Goal: Contribute content: Contribute content

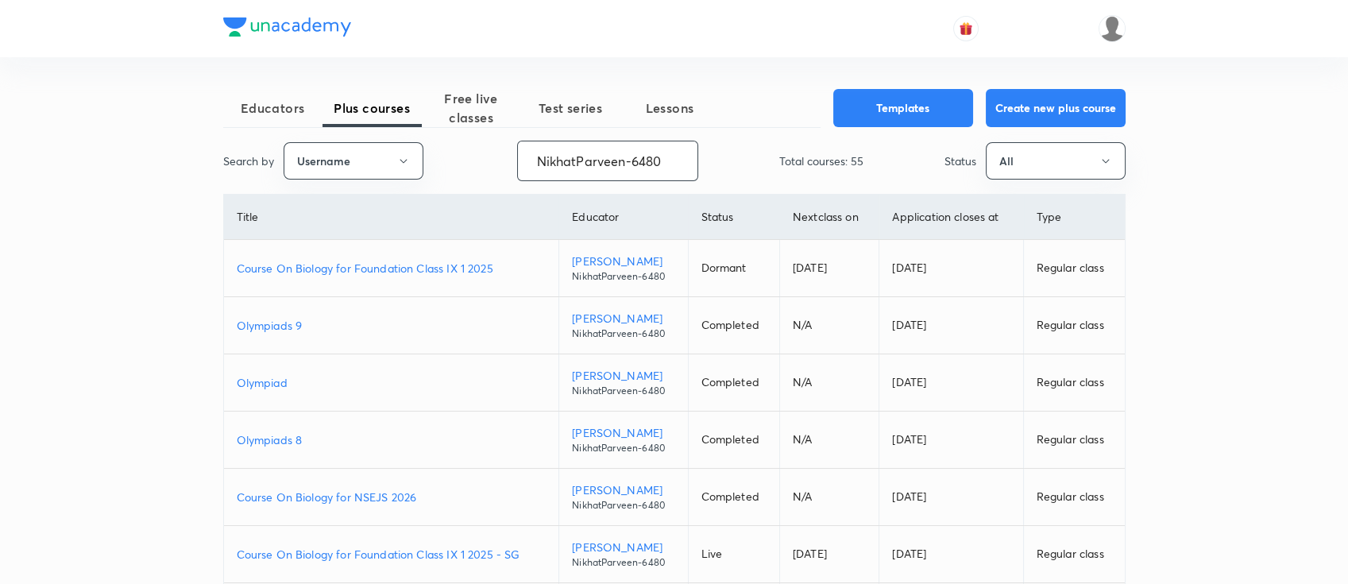
drag, startPoint x: 539, startPoint y: 160, endPoint x: 723, endPoint y: 154, distance: 184.3
click at [723, 154] on div "Search by Username NikhatParveen-6480 ​ Total courses: 55 Status All" at bounding box center [674, 161] width 902 height 40
paste input "unacademy-user-TZ6401TY2C26"
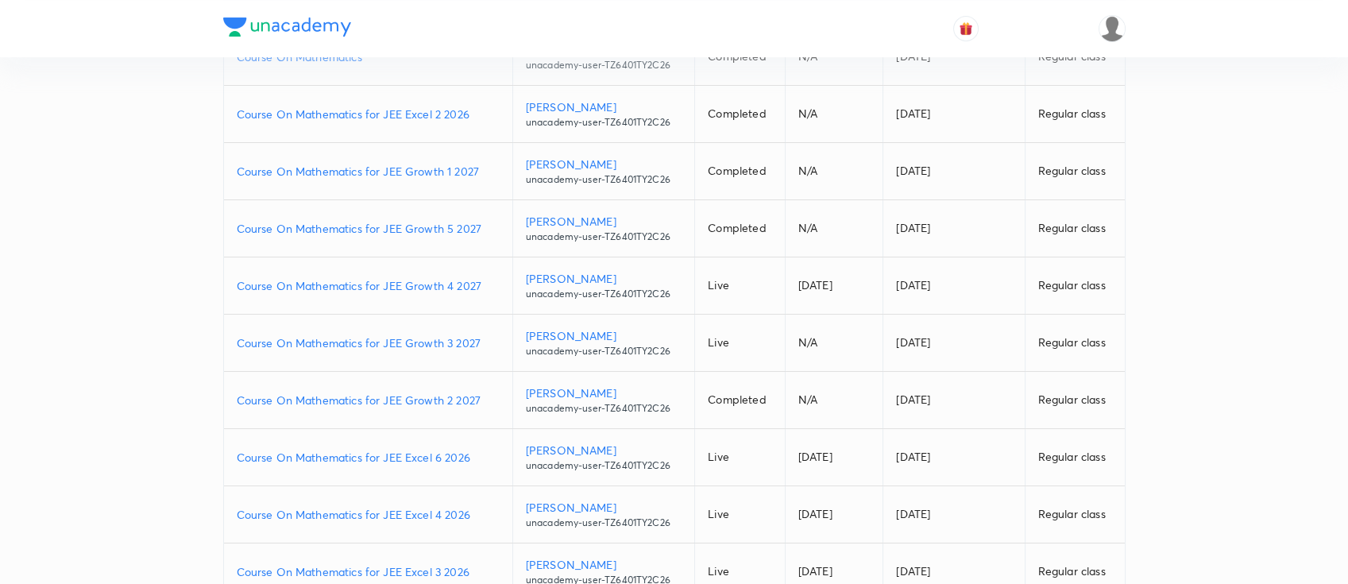
click at [485, 395] on p "Course On Mathematics for JEE Growth 2 2027" at bounding box center [368, 399] width 263 height 17
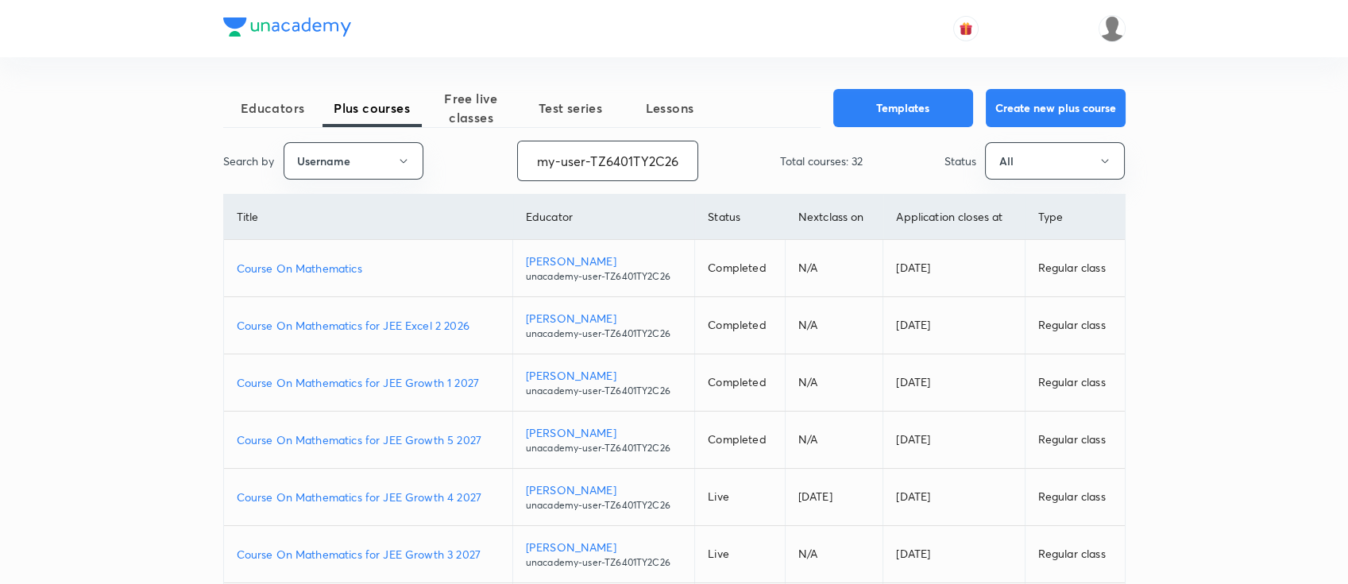
drag, startPoint x: 535, startPoint y: 156, endPoint x: 788, endPoint y: 142, distance: 252.9
click at [788, 142] on div "Search by Username unacademy-user-TZ6401TY2C26 ​ Total courses: 32 Status All" at bounding box center [674, 161] width 902 height 40
paste input "UKU6WL367E2B"
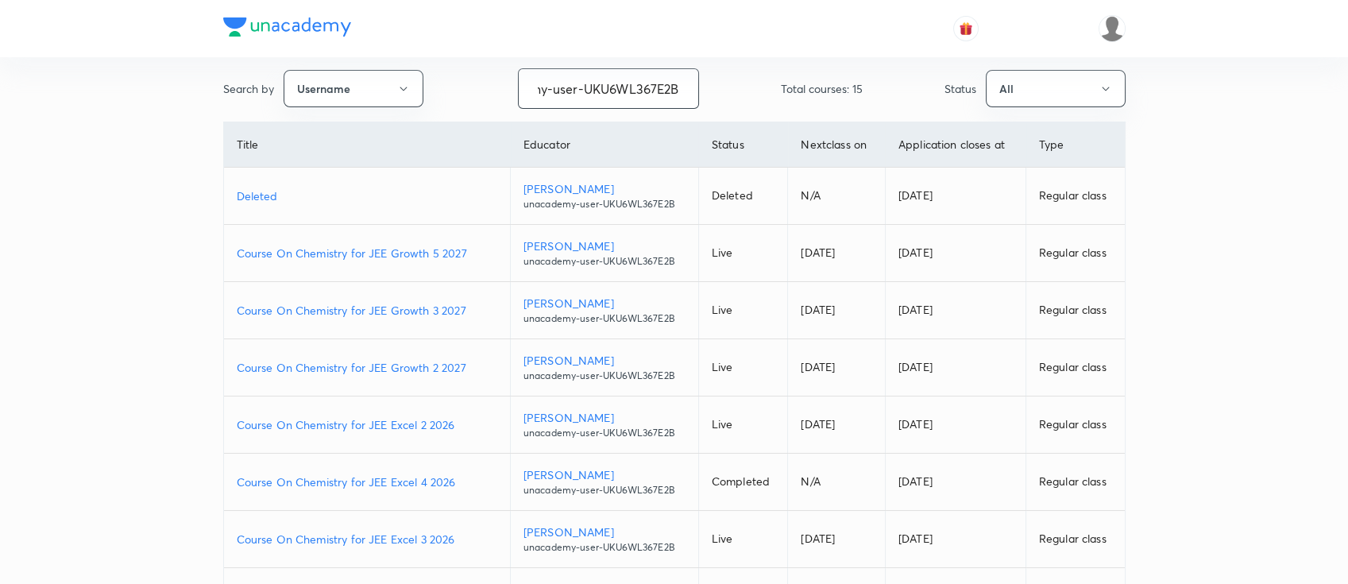
scroll to position [106, 0]
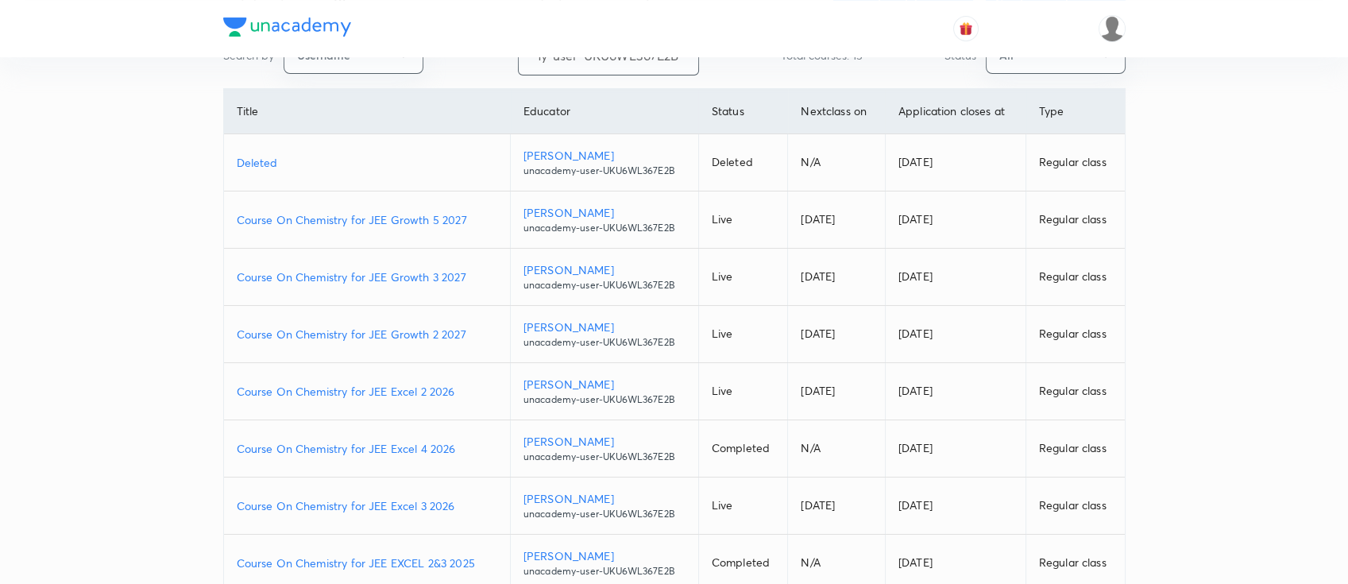
type input "unacademy-user-UKU6WL367E2B"
click at [472, 391] on p "Course On Chemistry for JEE Excel 2 2026" at bounding box center [367, 391] width 260 height 17
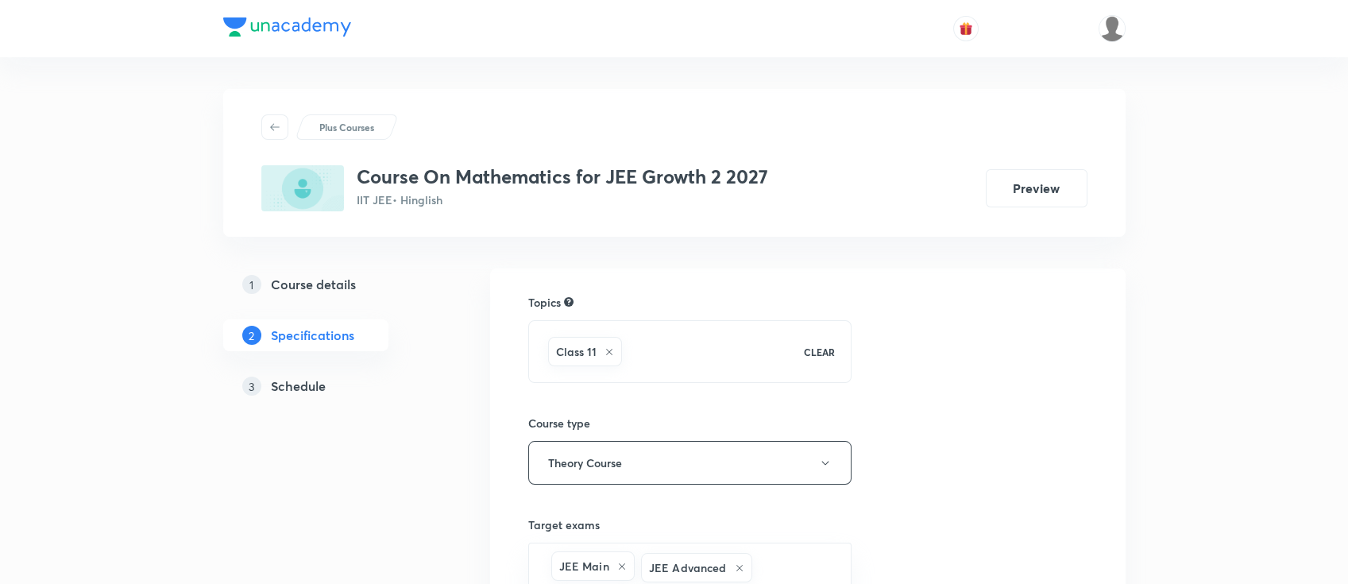
click at [302, 384] on h5 "Schedule" at bounding box center [298, 385] width 55 height 19
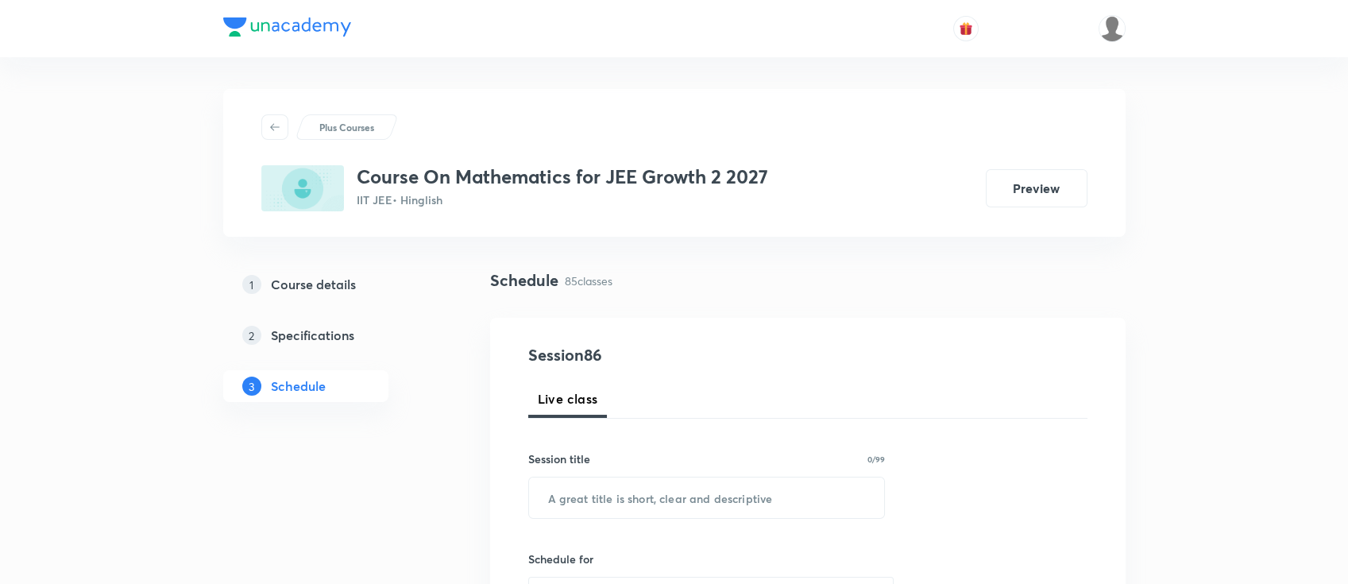
click at [668, 503] on input "text" at bounding box center [707, 497] width 356 height 40
paste input "Straight line"
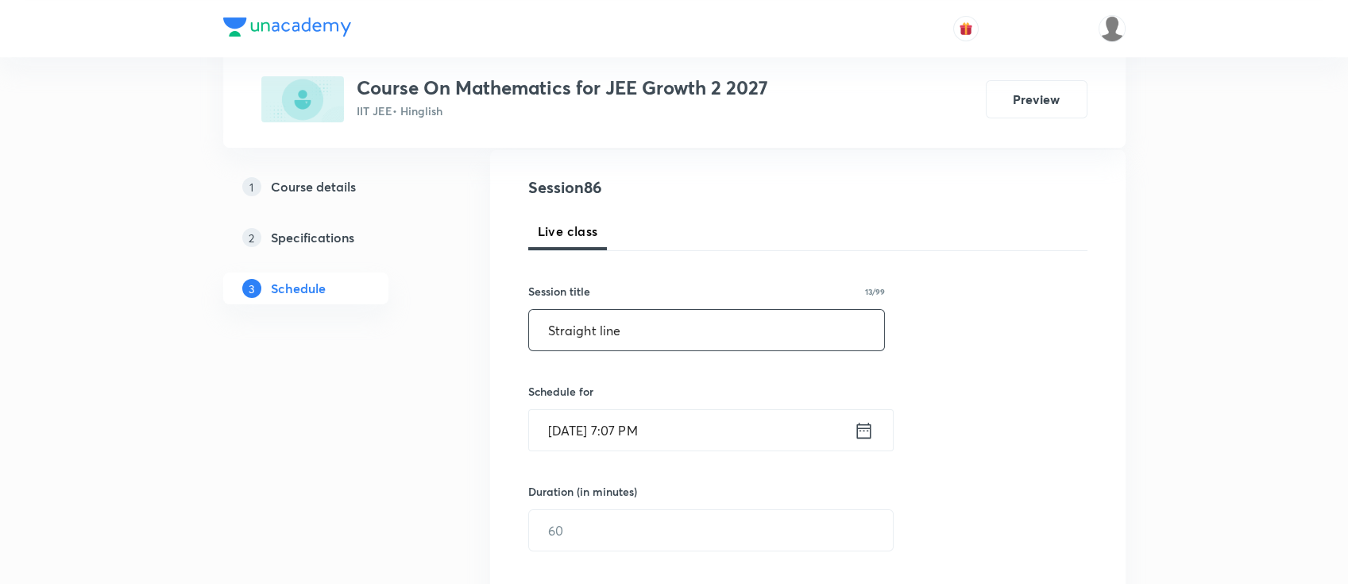
scroll to position [211, 0]
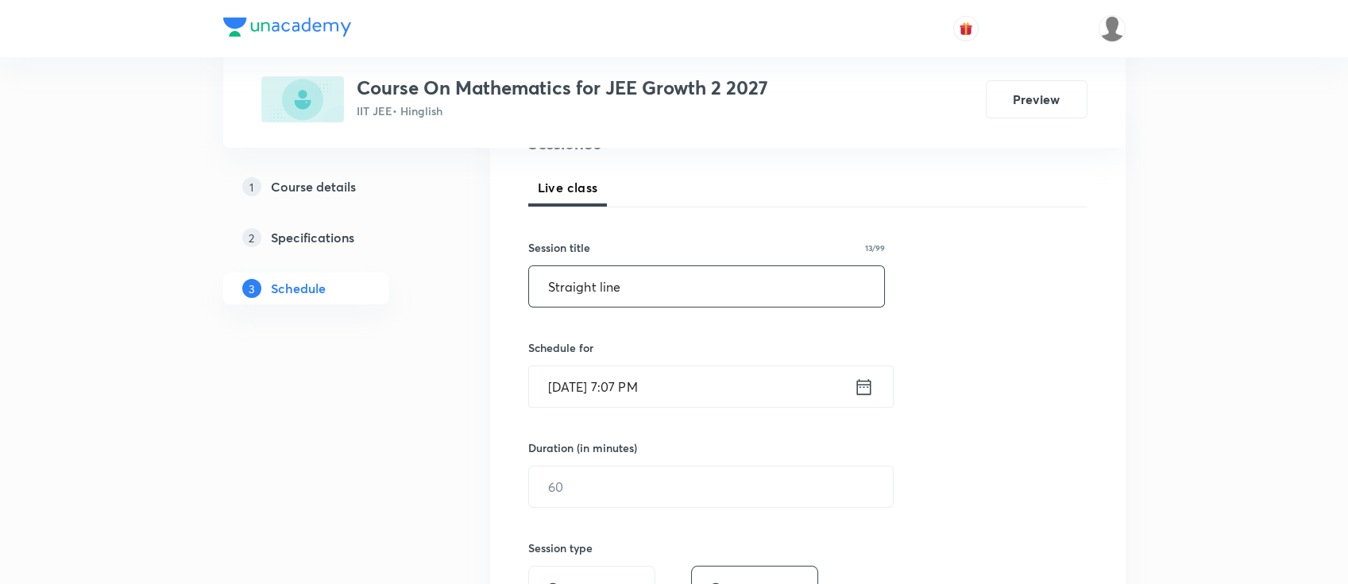
type input "Straight line"
click at [862, 388] on icon at bounding box center [864, 387] width 20 height 22
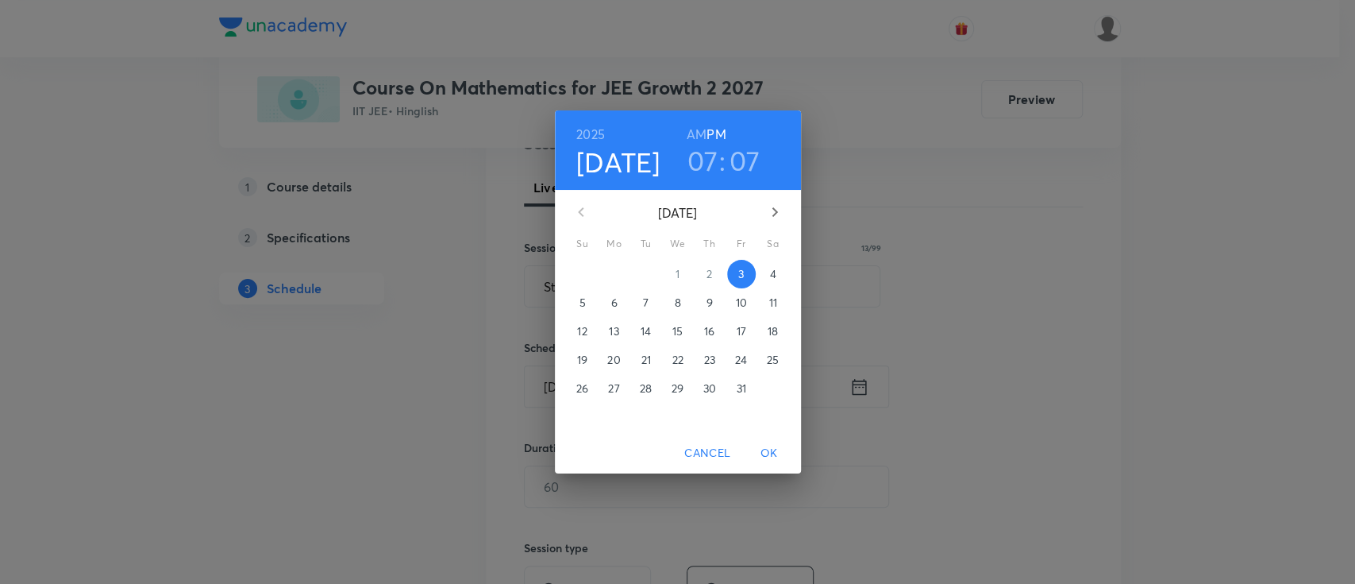
click at [775, 268] on p "4" at bounding box center [772, 274] width 6 height 16
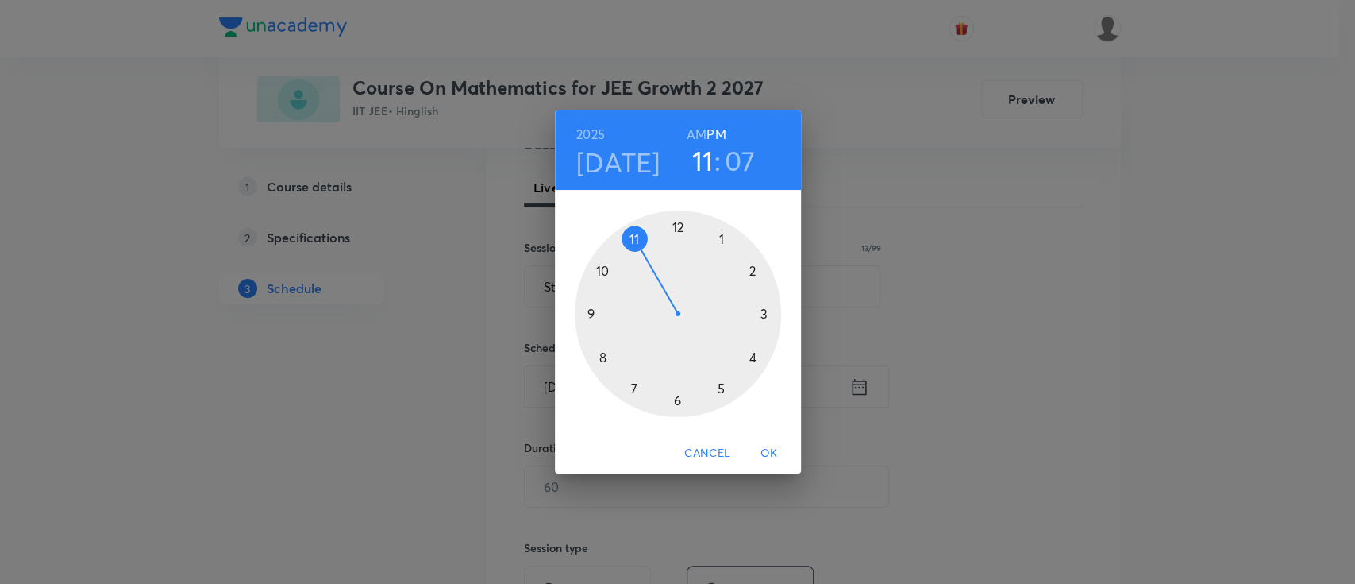
drag, startPoint x: 637, startPoint y: 389, endPoint x: 646, endPoint y: 267, distance: 122.6
click at [646, 267] on div at bounding box center [678, 313] width 206 height 206
drag, startPoint x: 727, startPoint y: 249, endPoint x: 677, endPoint y: 235, distance: 52.0
click at [677, 235] on div at bounding box center [678, 313] width 206 height 206
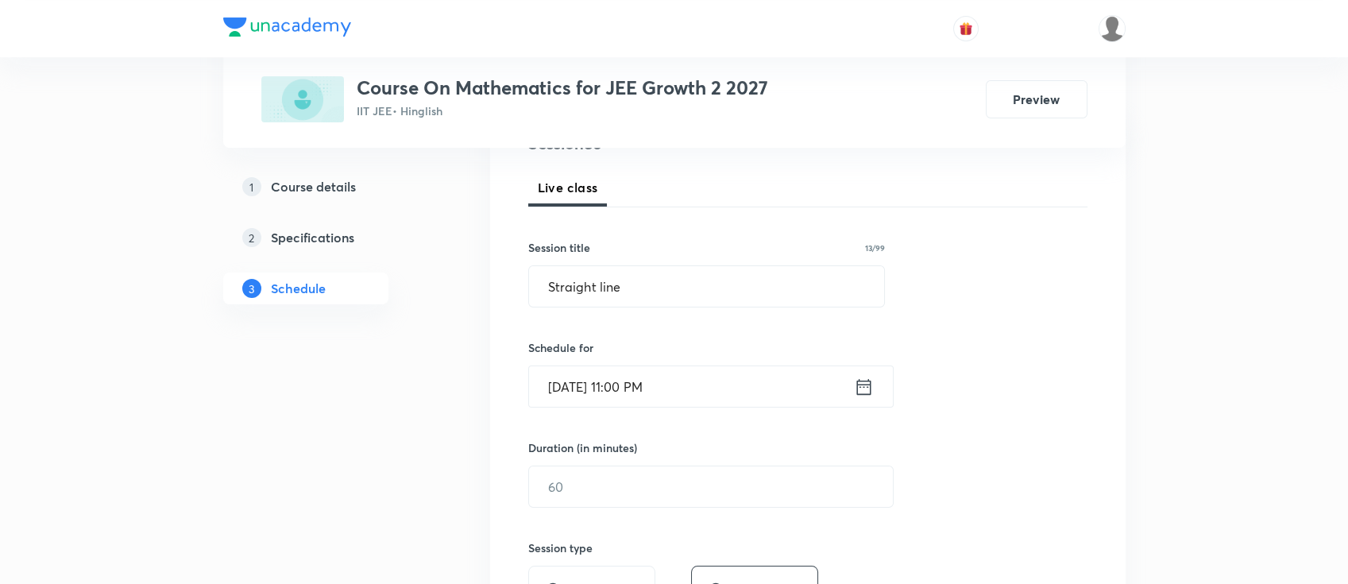
click at [868, 394] on icon at bounding box center [864, 387] width 20 height 22
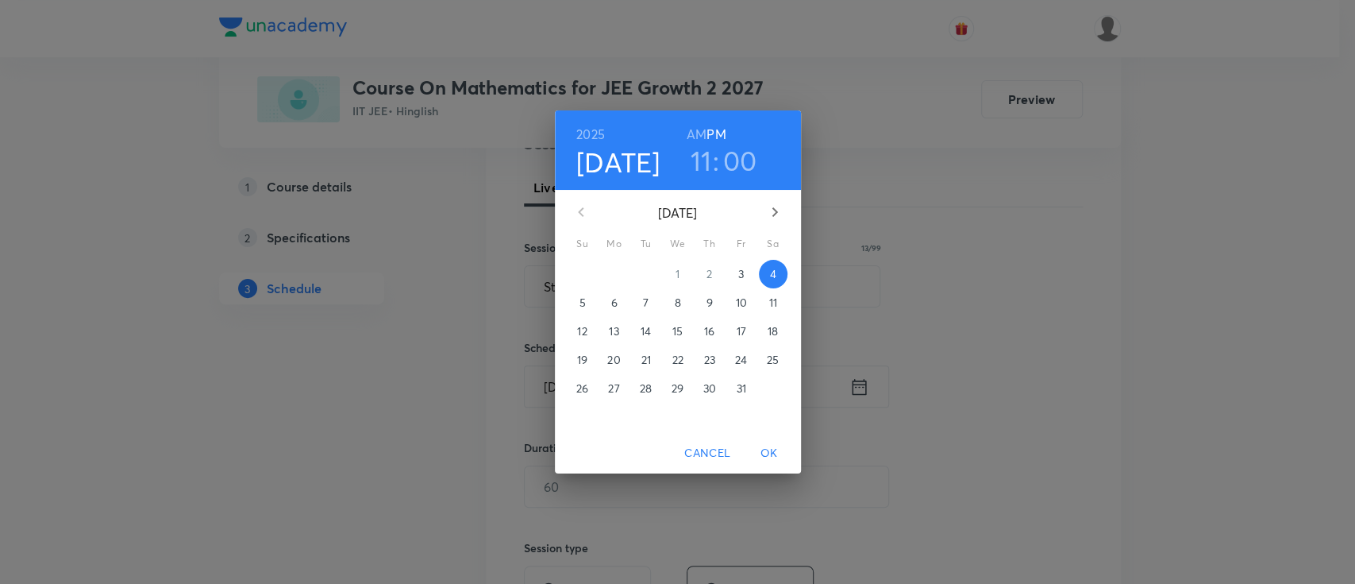
click at [692, 129] on h6 "AM" at bounding box center [697, 134] width 20 height 22
click at [775, 453] on span "OK" at bounding box center [769, 453] width 38 height 20
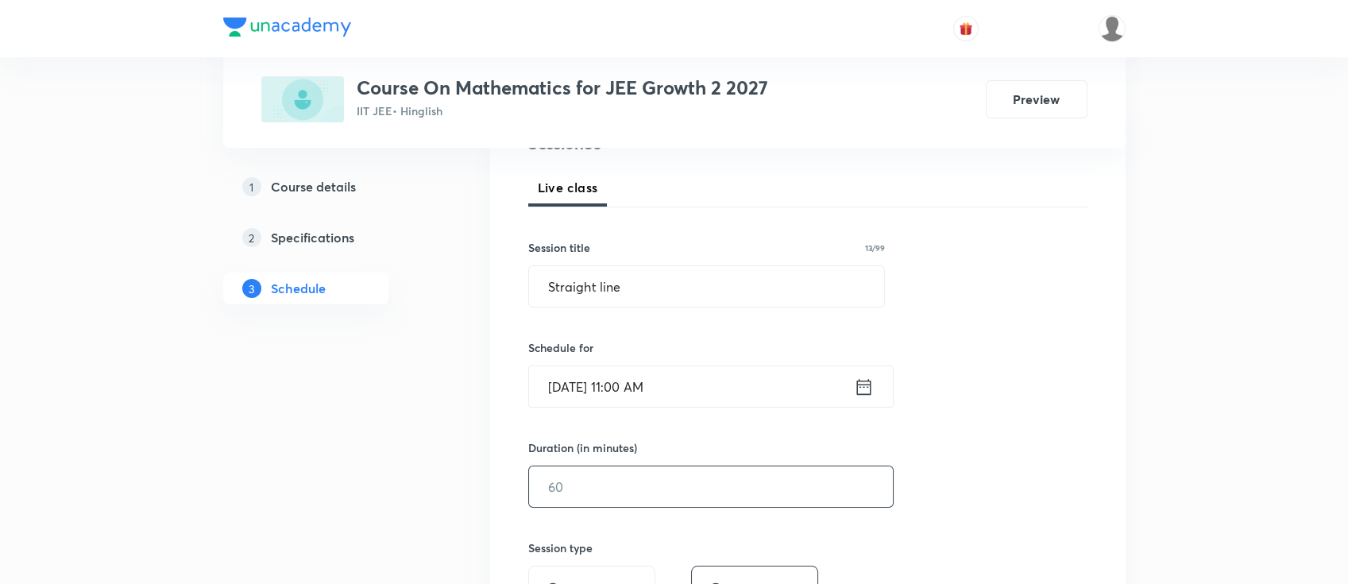
click at [711, 496] on input "text" at bounding box center [711, 486] width 364 height 40
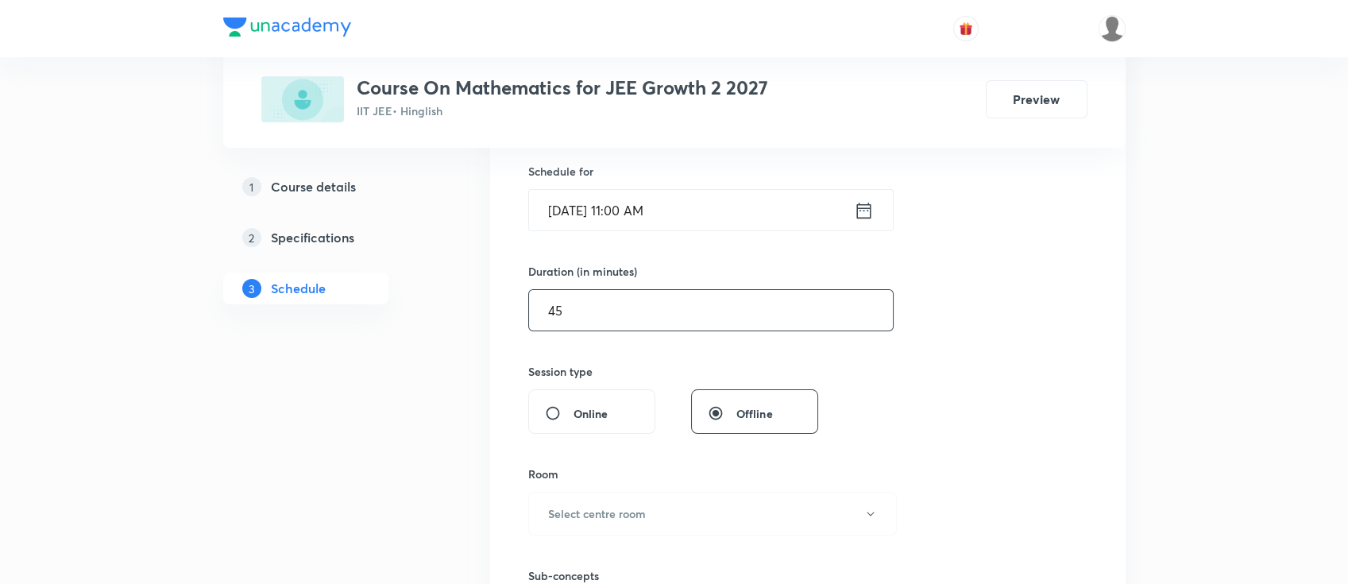
scroll to position [423, 0]
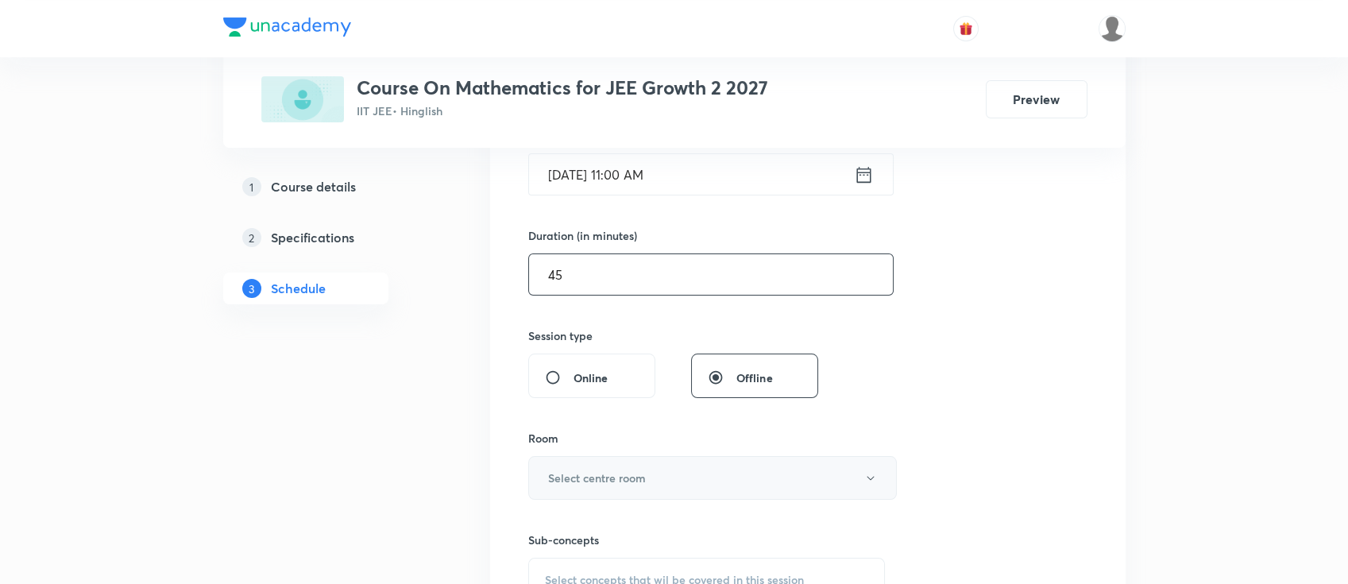
type input "45"
click at [657, 486] on button "Select centre room" at bounding box center [712, 478] width 368 height 44
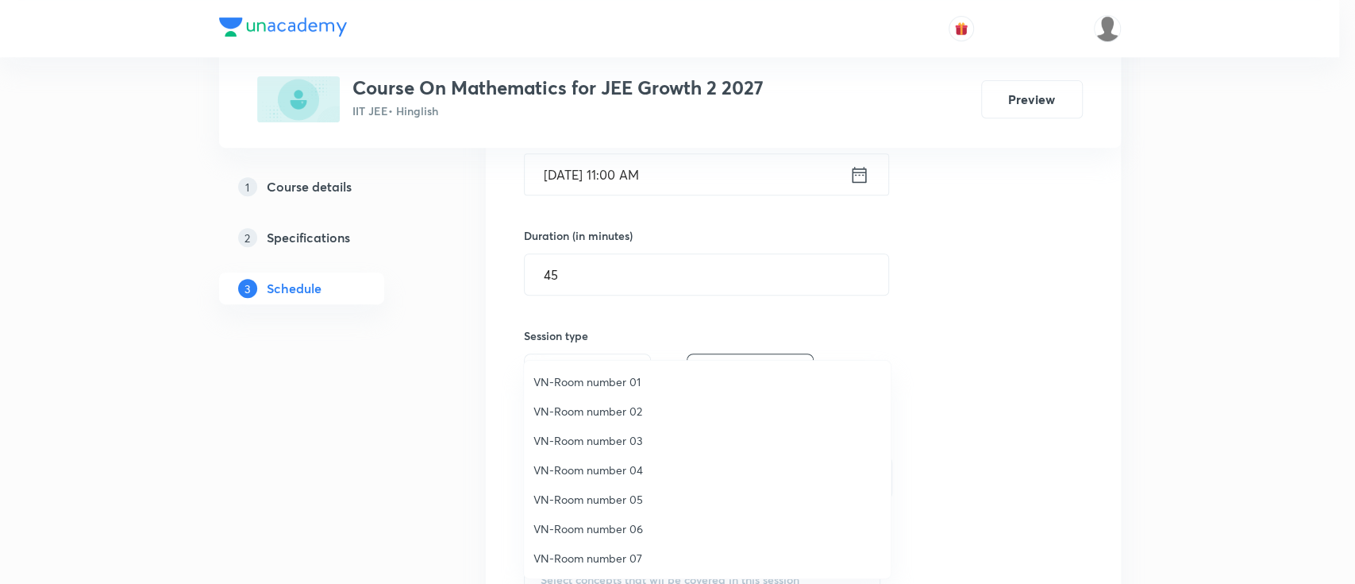
click at [626, 384] on span "VN-Room number 01" at bounding box center [708, 381] width 348 height 17
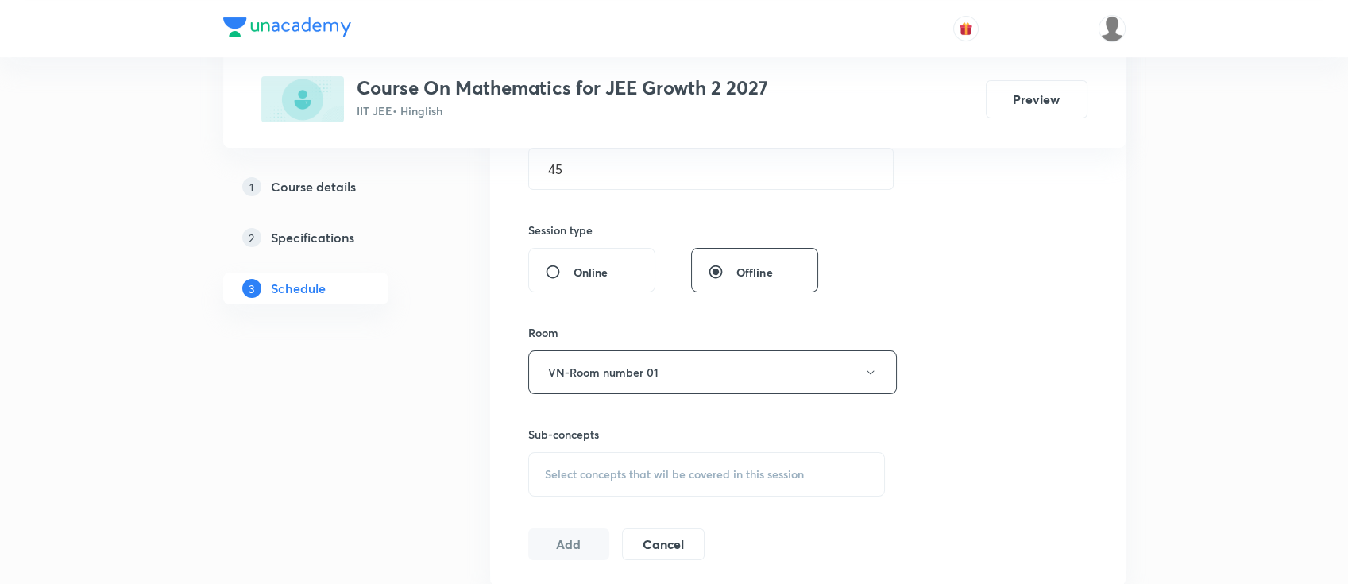
click at [680, 475] on span "Select concepts that wil be covered in this session" at bounding box center [674, 474] width 259 height 13
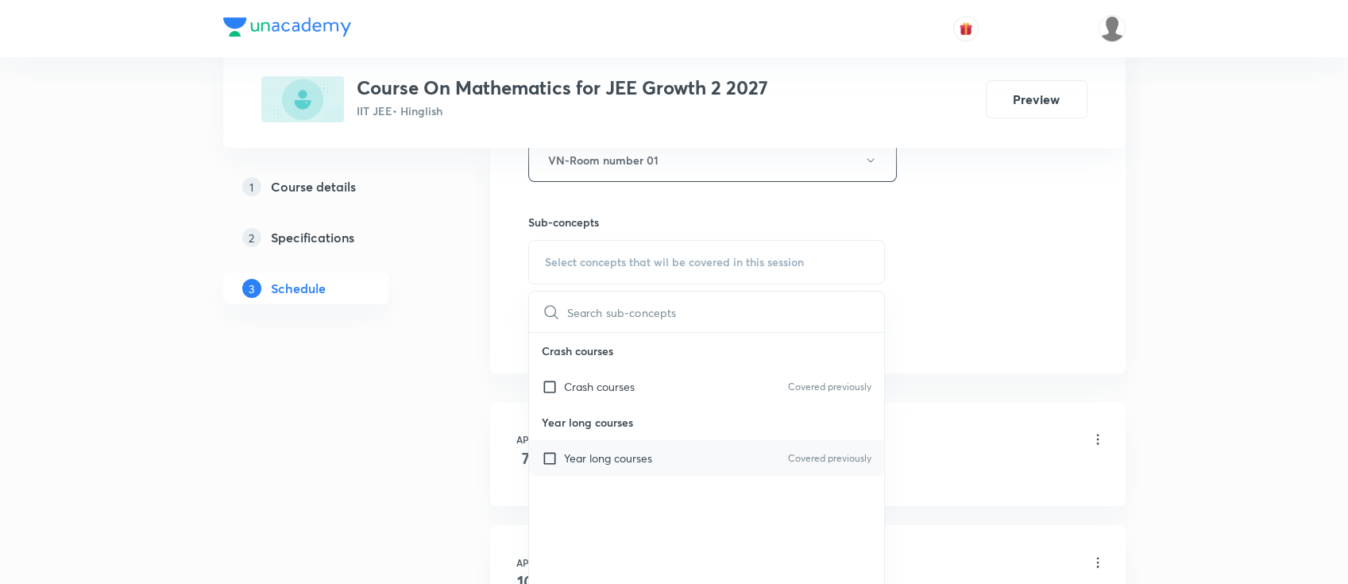
click at [671, 467] on div "Year long courses Covered previously" at bounding box center [707, 458] width 356 height 36
checkbox input "true"
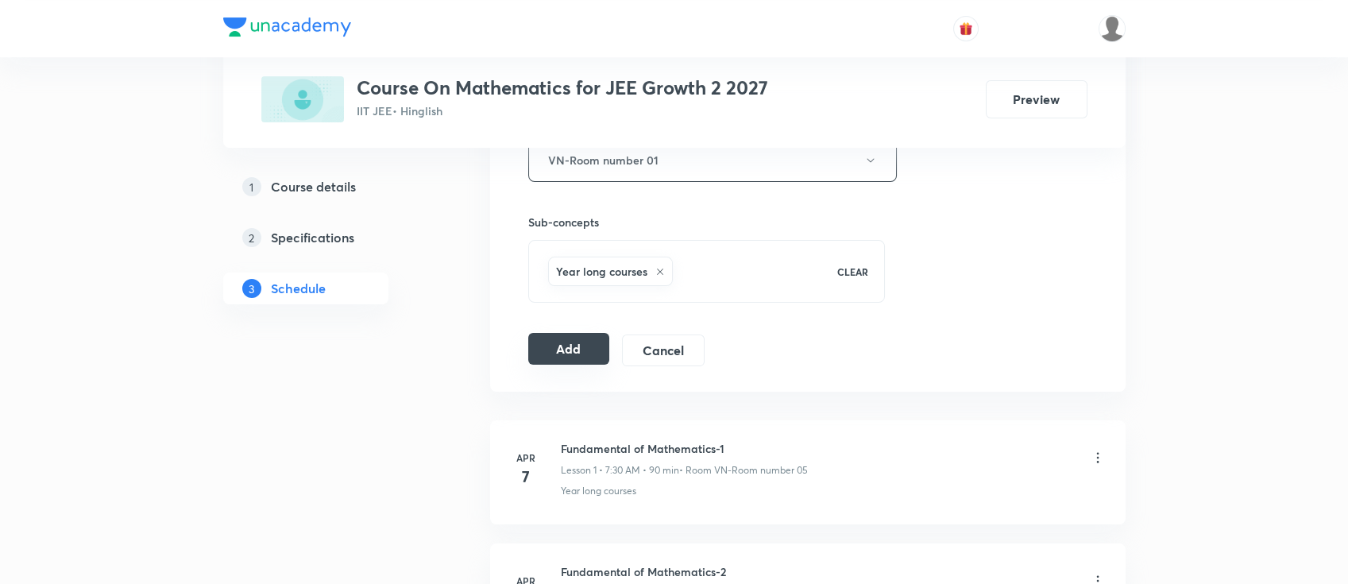
click at [573, 346] on button "Add" at bounding box center [569, 349] width 82 height 32
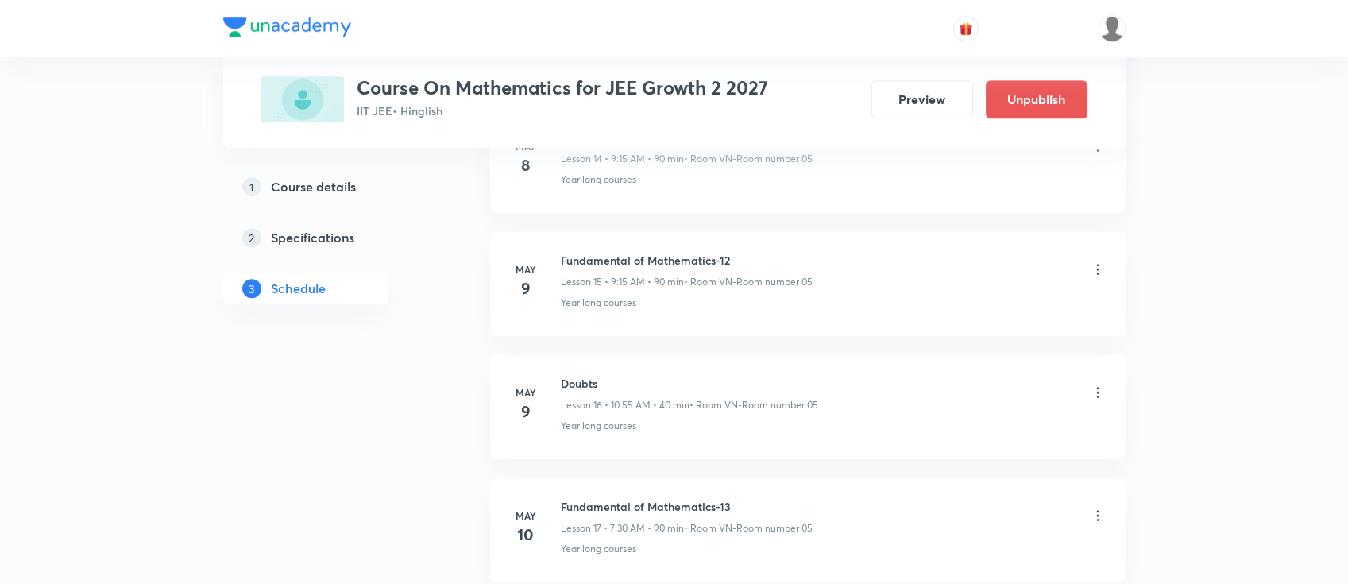
scroll to position [1906, 0]
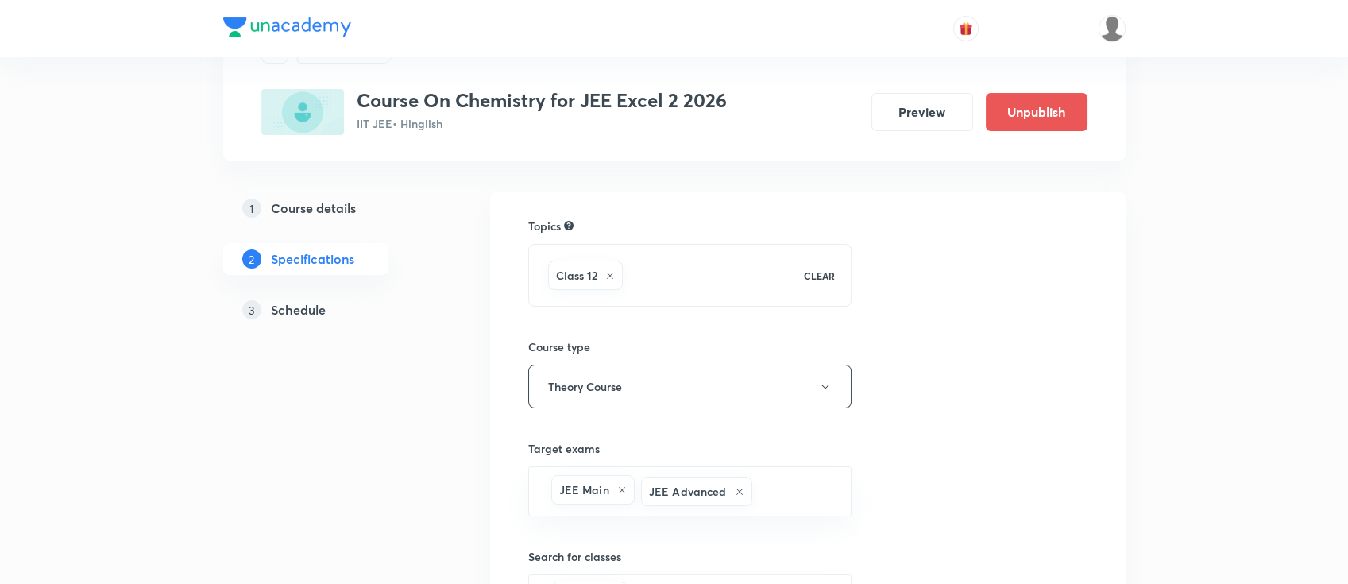
scroll to position [106, 0]
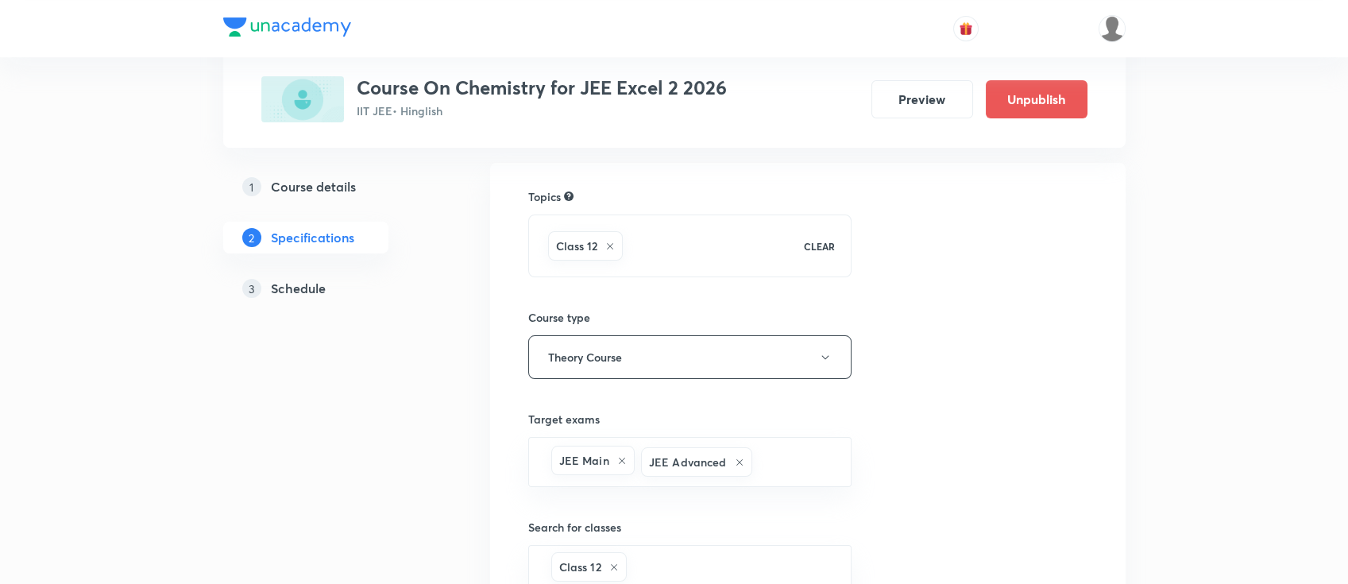
click at [310, 289] on h5 "Schedule" at bounding box center [298, 288] width 55 height 19
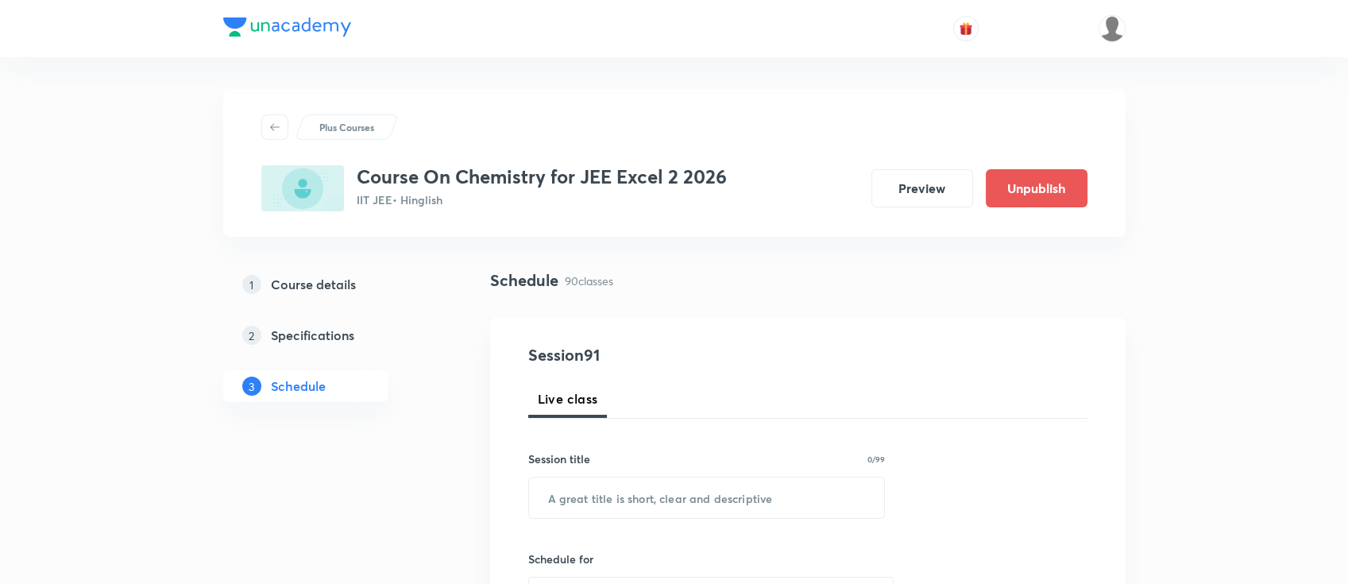
click at [767, 185] on div "Course On Chemistry for JEE Excel 2 2026 IIT JEE • Hinglish Preview Unpublish" at bounding box center [674, 188] width 826 height 46
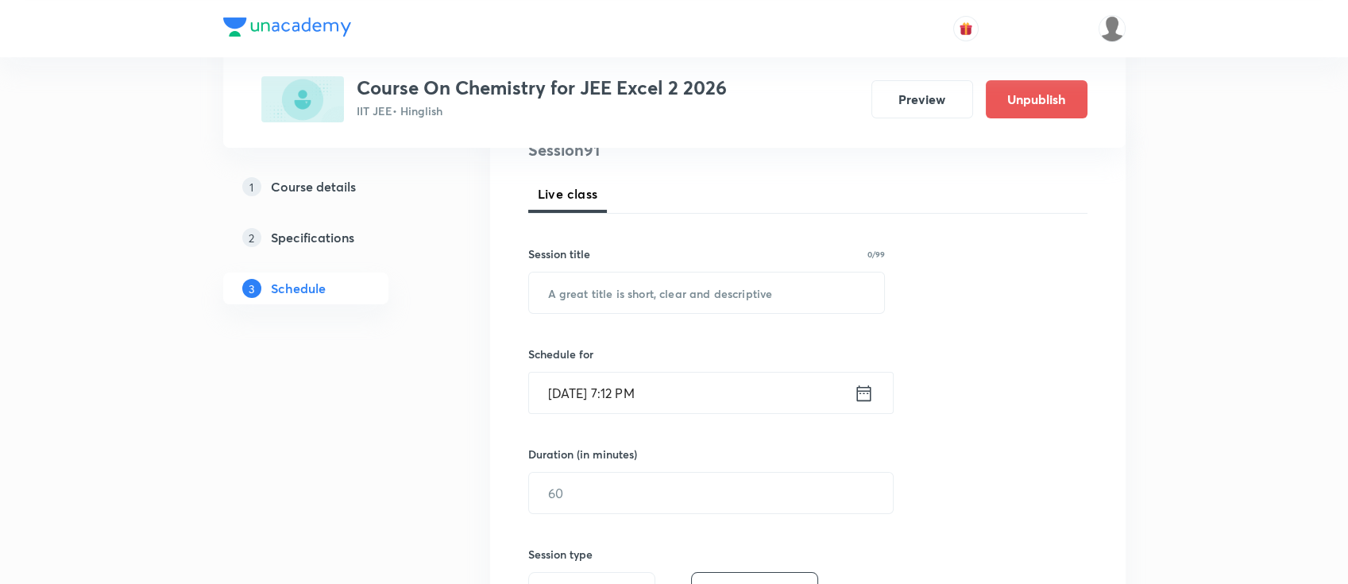
scroll to position [211, 0]
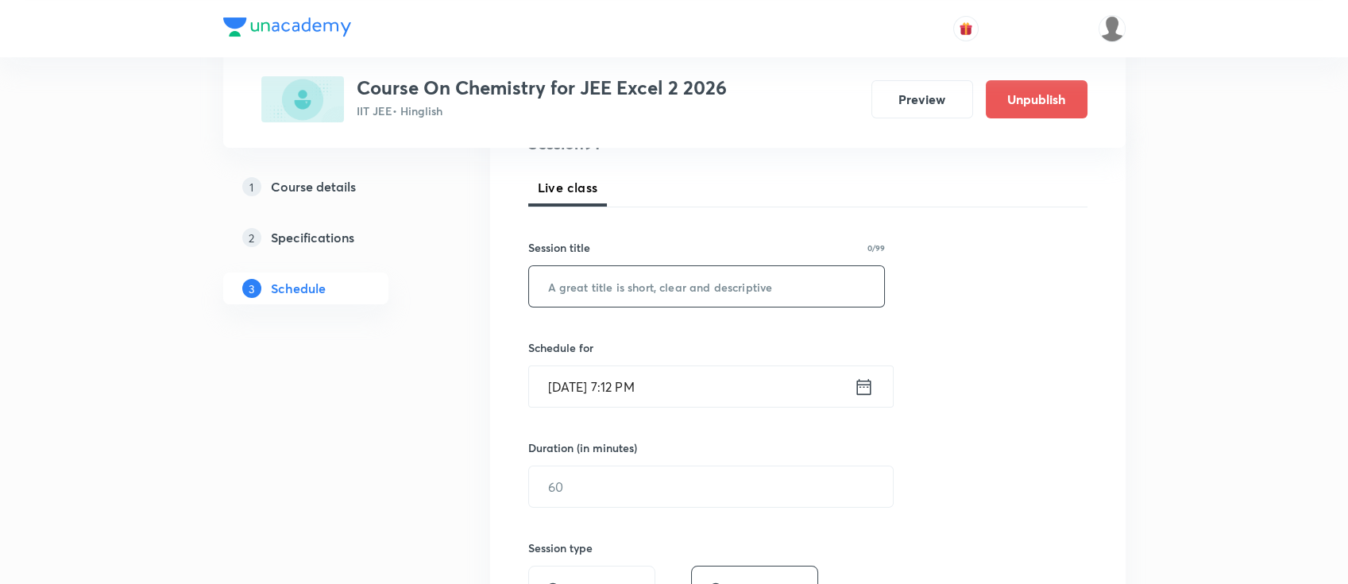
click at [652, 275] on input "text" at bounding box center [707, 286] width 356 height 40
paste input "[MEDICAL_DATA] compounds"
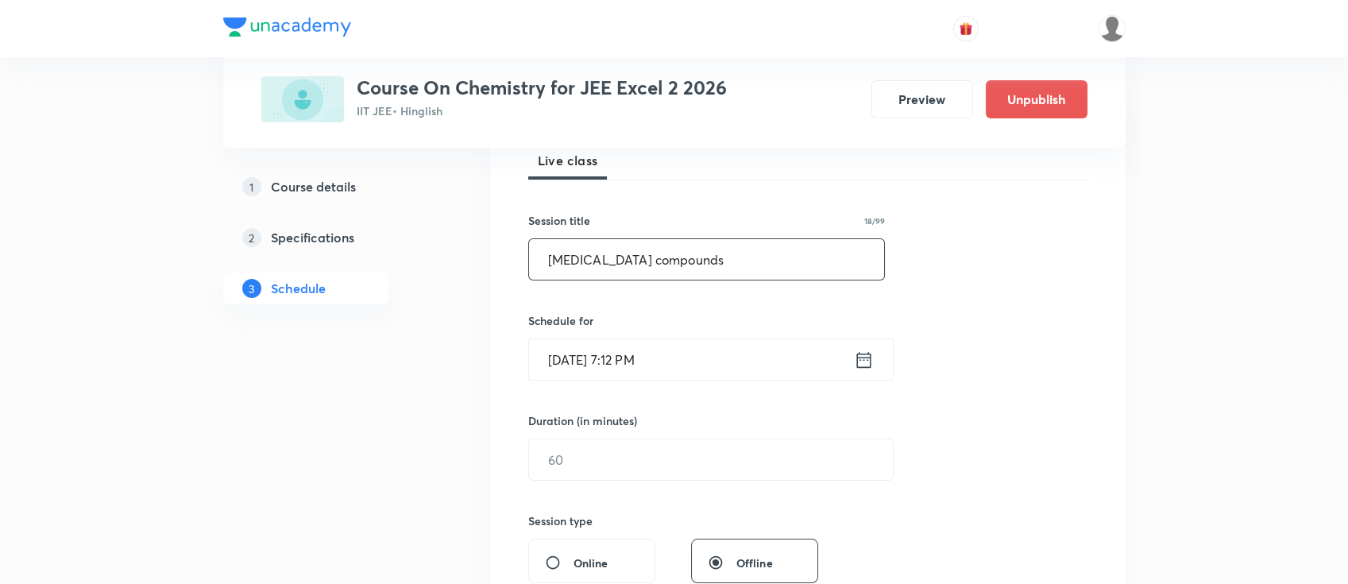
scroll to position [318, 0]
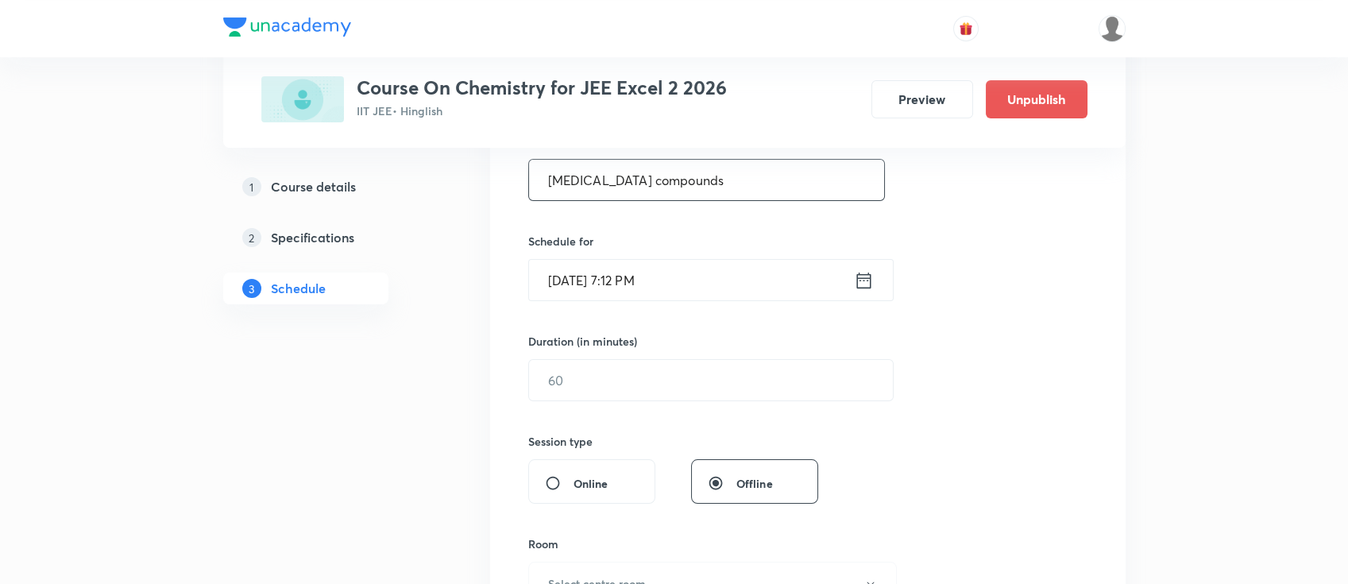
type input "[MEDICAL_DATA] compounds"
click at [862, 282] on icon at bounding box center [864, 280] width 20 height 22
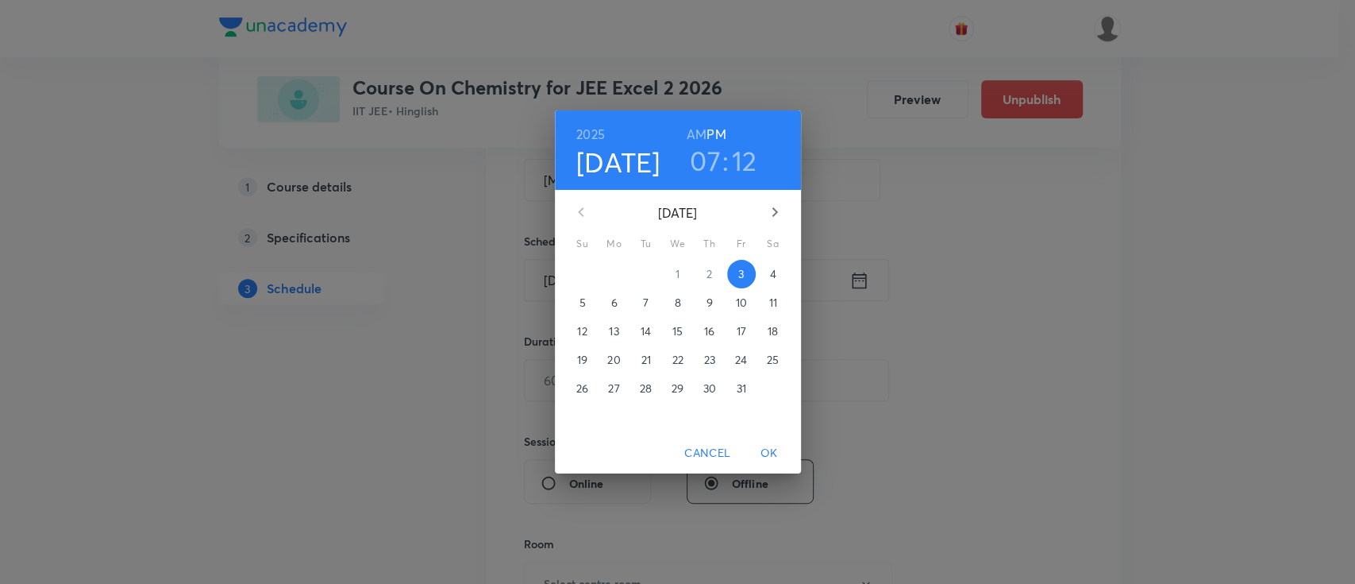
click at [775, 277] on p "4" at bounding box center [772, 274] width 6 height 16
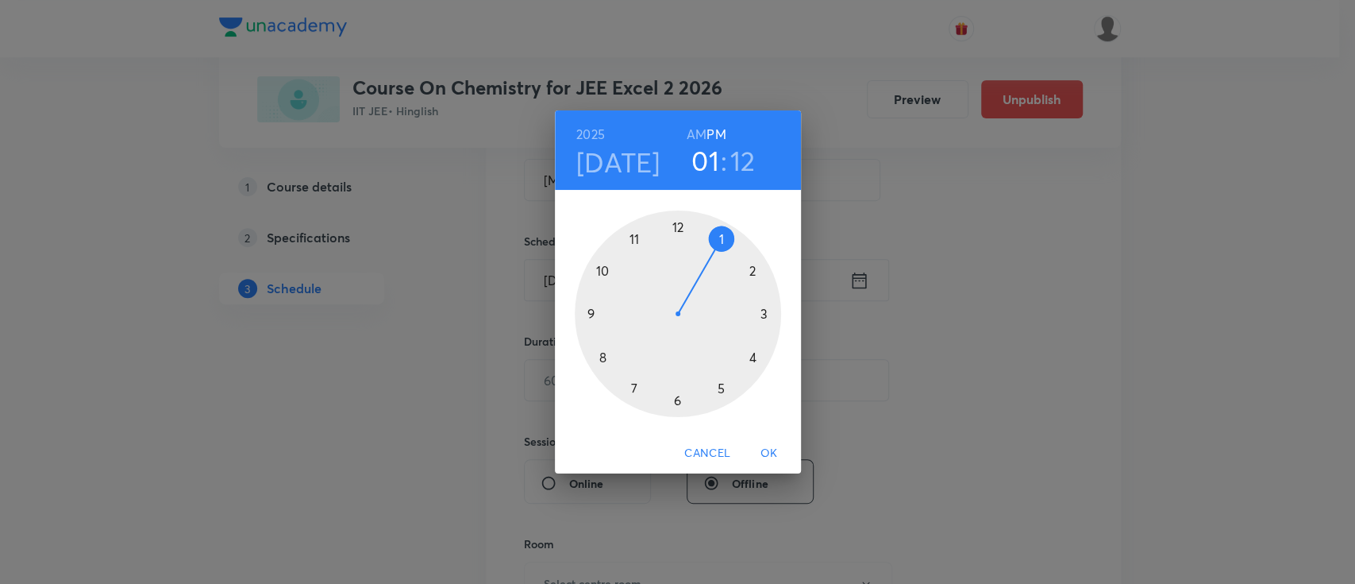
drag, startPoint x: 638, startPoint y: 378, endPoint x: 705, endPoint y: 276, distance: 122.0
click at [705, 276] on div at bounding box center [678, 313] width 206 height 206
drag, startPoint x: 737, startPoint y: 340, endPoint x: 678, endPoint y: 395, distance: 80.9
click at [678, 395] on div at bounding box center [678, 313] width 206 height 206
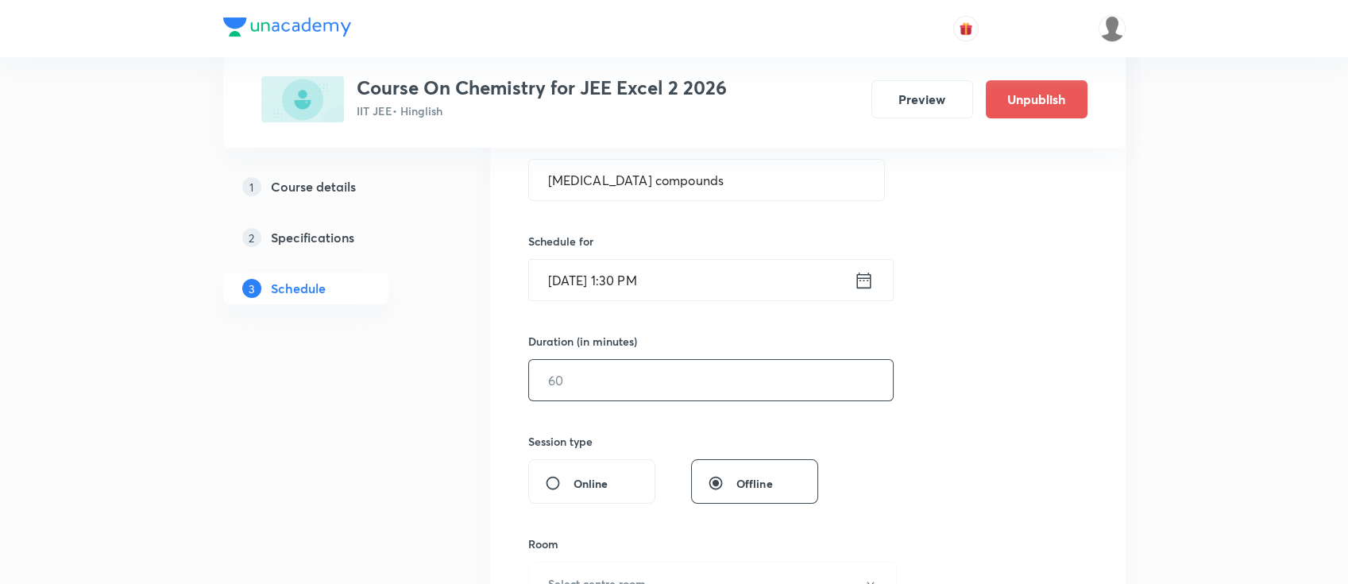
click at [682, 383] on input "text" at bounding box center [711, 380] width 364 height 40
type input "9"
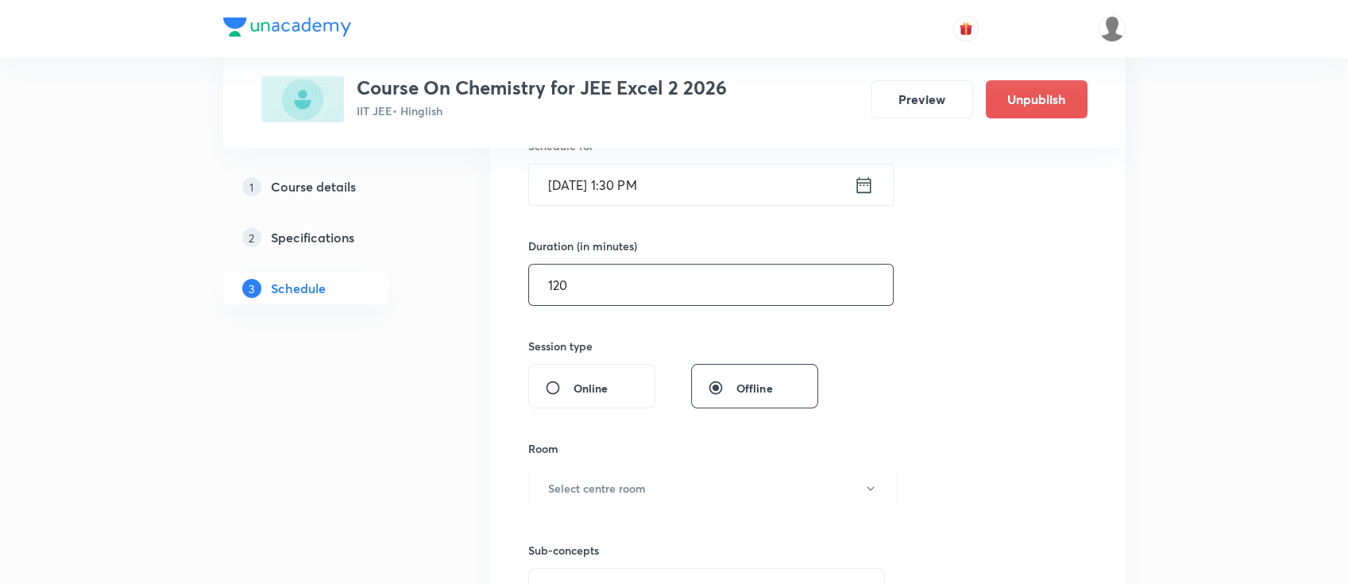
scroll to position [529, 0]
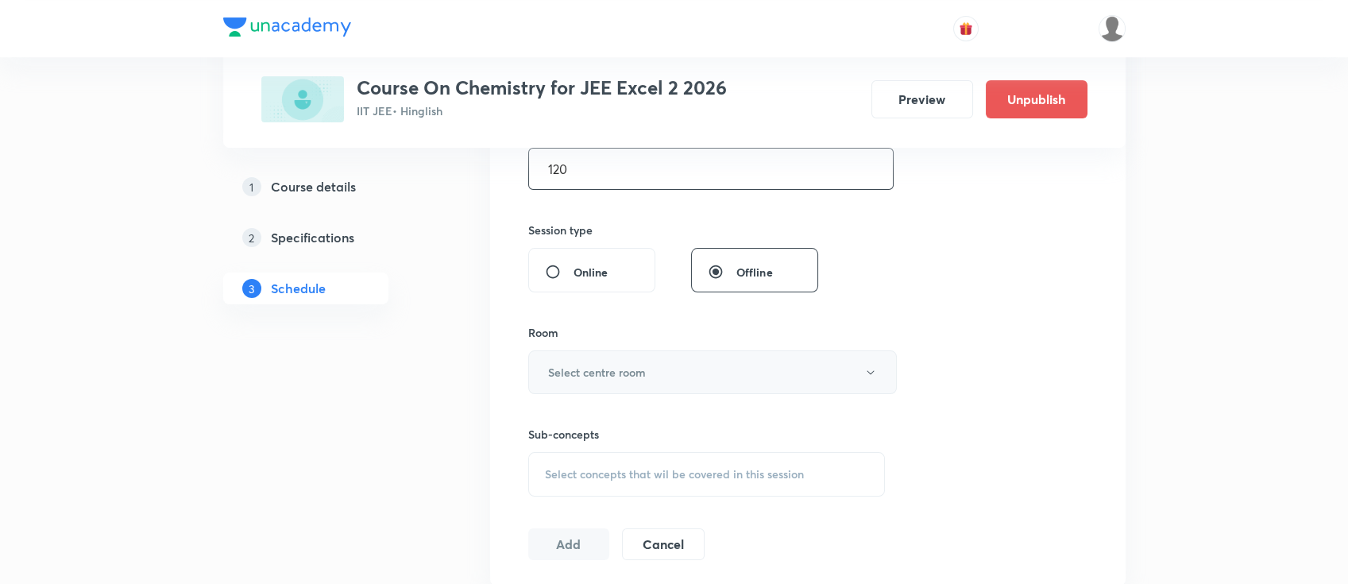
type input "120"
click at [630, 377] on h6 "Select centre room" at bounding box center [597, 372] width 98 height 17
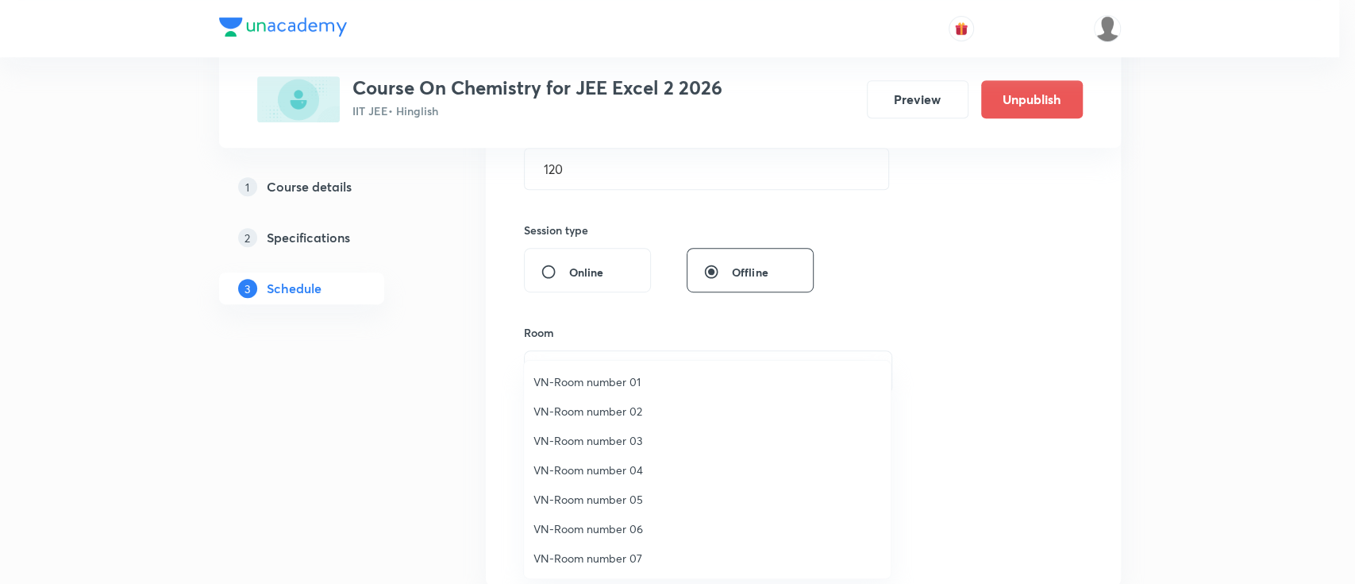
click at [628, 465] on span "VN-Room number 04" at bounding box center [708, 469] width 348 height 17
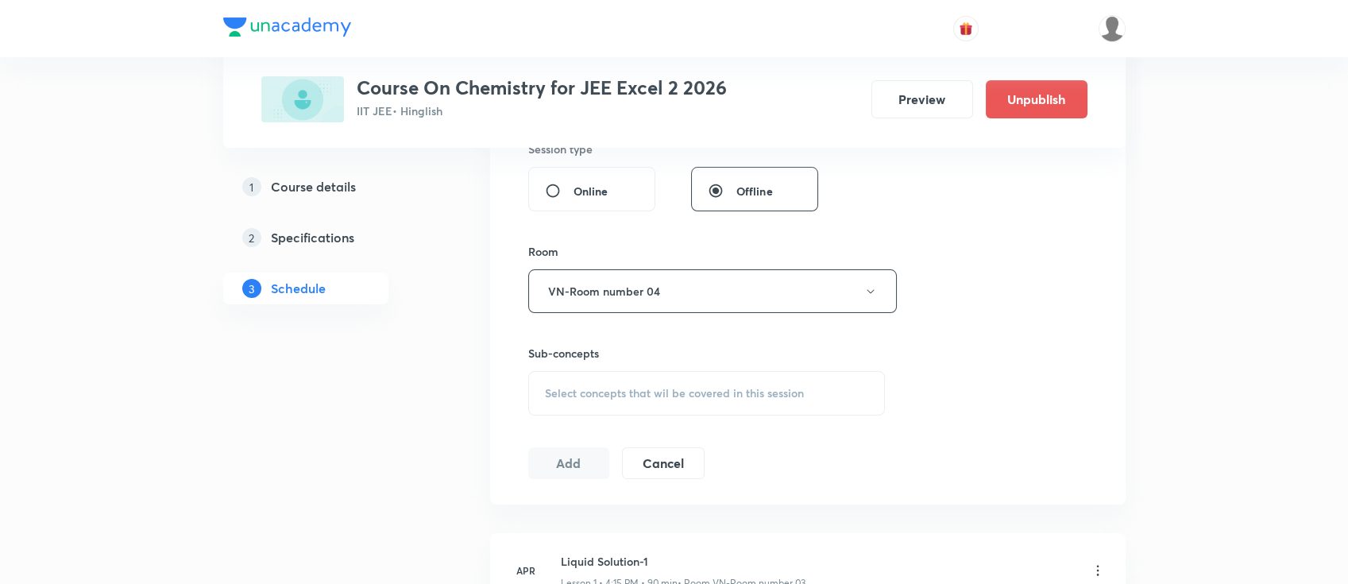
scroll to position [741, 0]
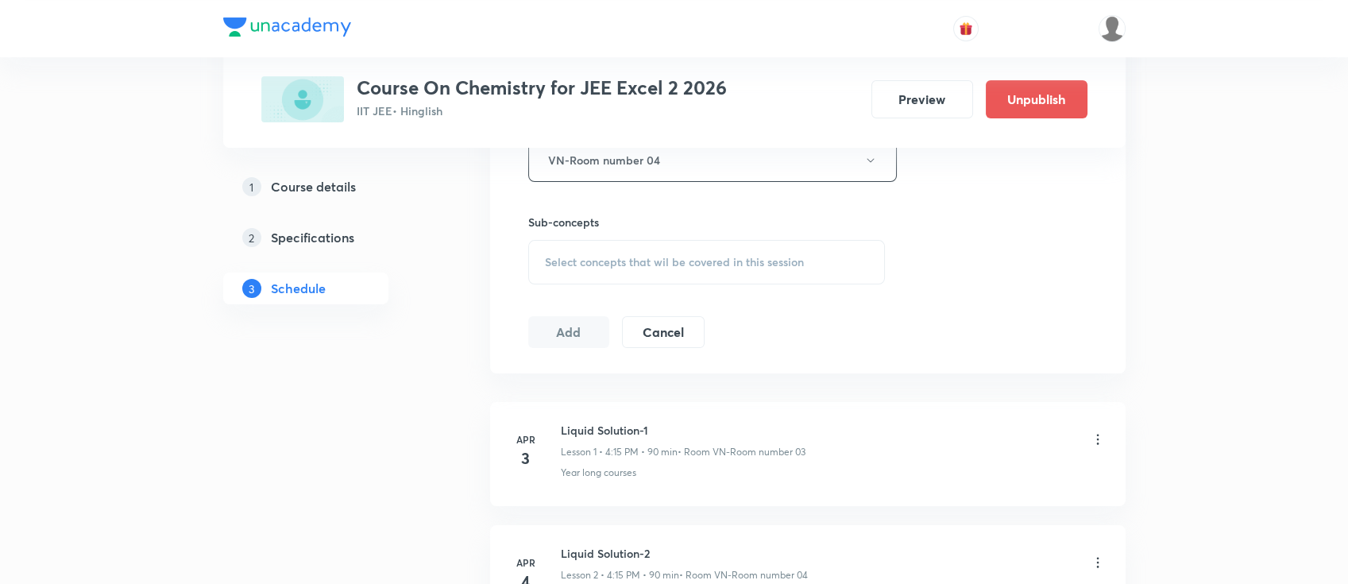
click at [703, 256] on span "Select concepts that wil be covered in this session" at bounding box center [674, 262] width 259 height 13
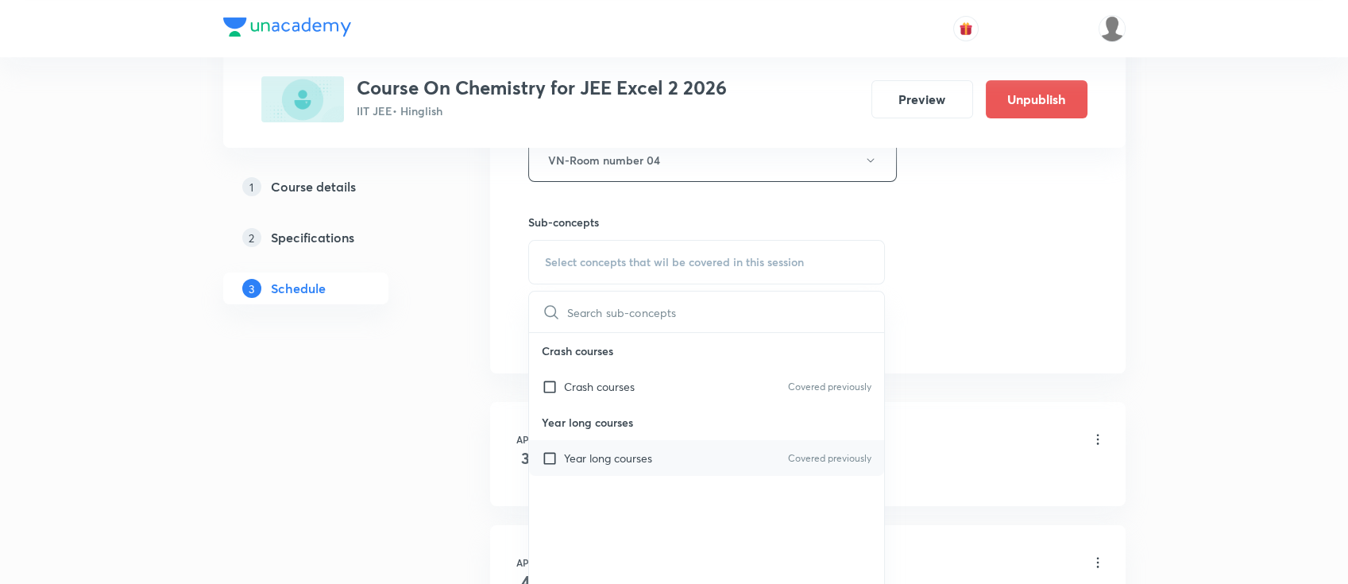
click at [654, 461] on div "Year long courses Covered previously" at bounding box center [707, 458] width 356 height 36
checkbox input "true"
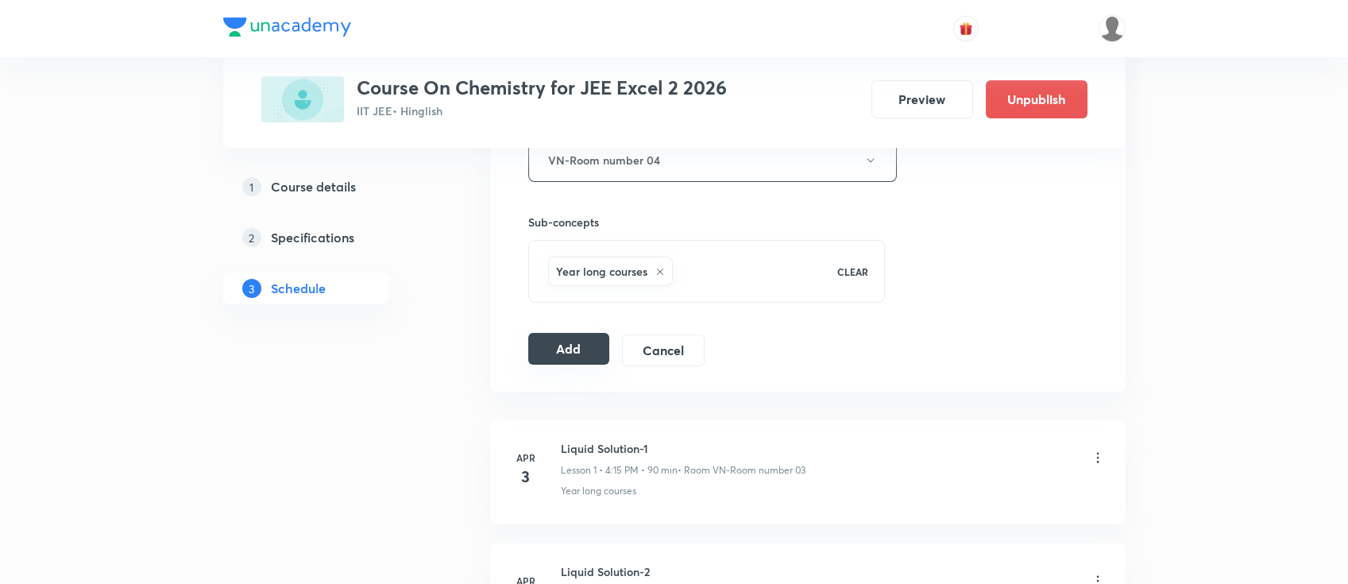
click at [554, 351] on button "Add" at bounding box center [569, 349] width 82 height 32
